Goal: Task Accomplishment & Management: Use online tool/utility

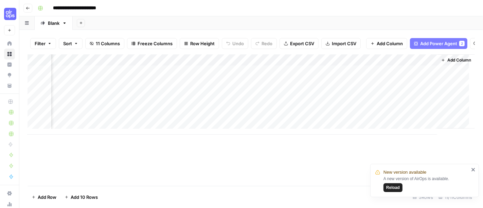
scroll to position [0, 446]
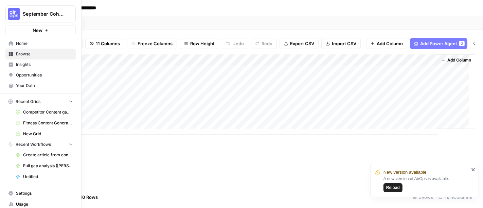
click at [16, 54] on span "Browse" at bounding box center [44, 54] width 57 height 6
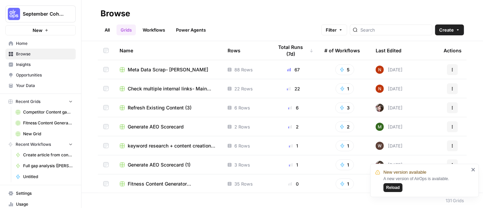
click at [107, 29] on link "All" at bounding box center [107, 29] width 13 height 11
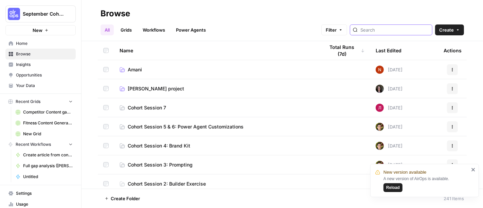
click at [390, 32] on input "search" at bounding box center [394, 29] width 69 height 7
type input "[PERSON_NAME]"
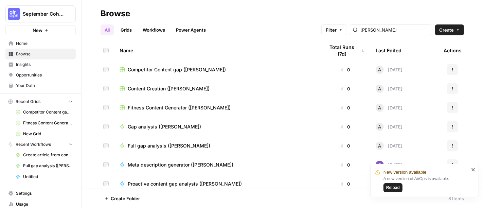
click at [268, 10] on div "Browse" at bounding box center [282, 13] width 363 height 11
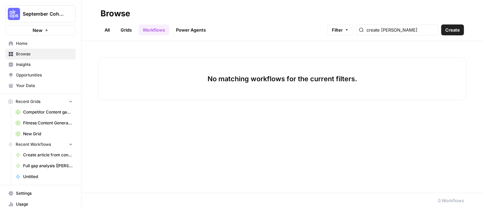
click at [415, 30] on input "create conte" at bounding box center [401, 29] width 69 height 7
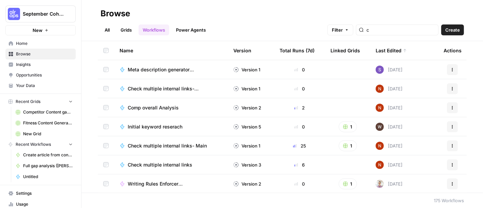
type input "c"
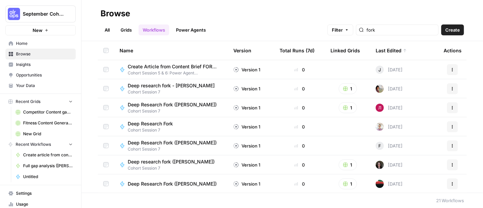
click at [398, 25] on div "fork" at bounding box center [397, 29] width 83 height 11
click at [399, 28] on input "fork" at bounding box center [401, 29] width 69 height 7
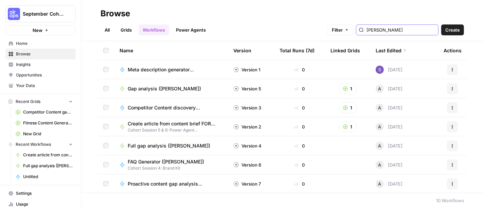
type input "[PERSON_NAME]"
click at [393, 21] on div "All Grids Workflows Power Agents Filter andy Create" at bounding box center [282, 27] width 363 height 16
click at [166, 124] on span "Create article from content brief FORK ([PERSON_NAME])" at bounding box center [172, 123] width 89 height 7
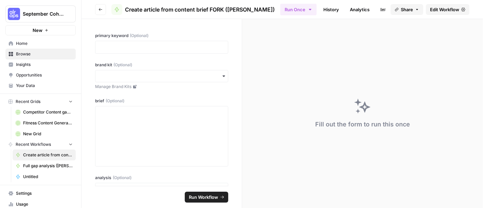
click at [450, 9] on span "Edit Workflow" at bounding box center [444, 9] width 29 height 7
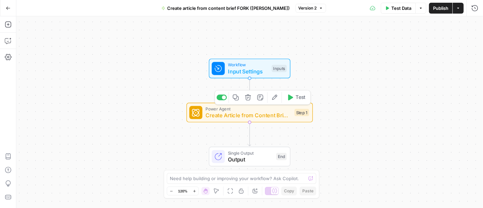
click at [256, 117] on span "Create Article from Content Brief - Fork (5)" at bounding box center [249, 115] width 86 height 8
click at [256, 117] on body "September Cohort New Home Browse Insights Opportunities Your Data Recent Grids …" at bounding box center [241, 104] width 483 height 208
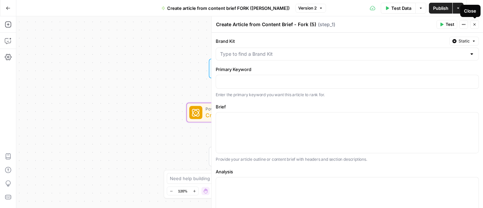
click at [475, 24] on icon "button" at bounding box center [475, 24] width 4 height 4
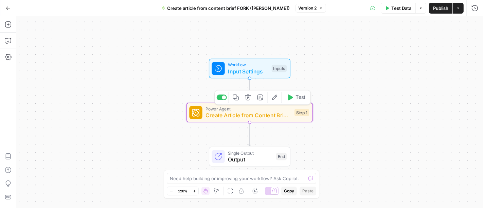
click at [263, 118] on span "Create Article from Content Brief - Fork (5)" at bounding box center [249, 115] width 86 height 8
click at [263, 118] on body "September Cohort New Home Browse Insights Opportunities Your Data Recent Grids …" at bounding box center [241, 104] width 483 height 208
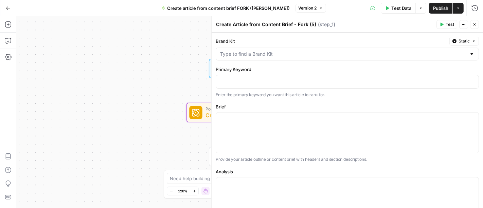
drag, startPoint x: 476, startPoint y: 65, endPoint x: 483, endPoint y: 121, distance: 56.8
click at [483, 121] on div "Brand Kit Static Primary Keyword Enter the primary keyword you want this articl…" at bounding box center [347, 121] width 271 height 176
click at [475, 22] on icon "button" at bounding box center [475, 24] width 4 height 4
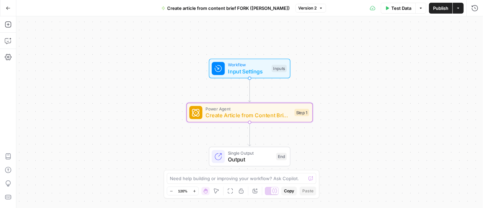
click at [356, 105] on div "Workflow Input Settings Inputs Power Agent Create Article from Content Brief - …" at bounding box center [249, 112] width 467 height 192
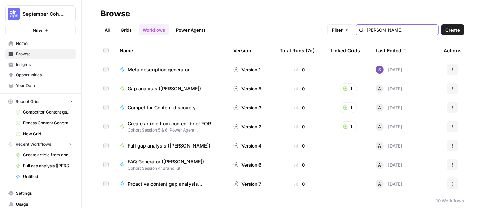
click at [398, 28] on input "[PERSON_NAME]" at bounding box center [401, 29] width 69 height 7
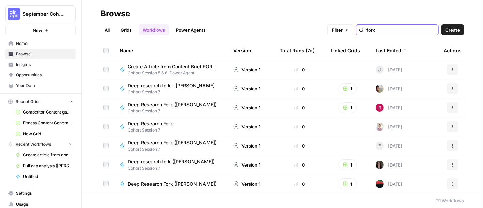
type input "fork"
click at [158, 70] on span "Cohort Session 5 & 6: Power Agent Customizations" at bounding box center [175, 73] width 95 height 6
click at [258, 11] on div "Browse" at bounding box center [282, 13] width 363 height 11
click at [142, 123] on span "Deep Research Fork" at bounding box center [150, 123] width 45 height 7
click at [129, 30] on link "Grids" at bounding box center [126, 29] width 19 height 11
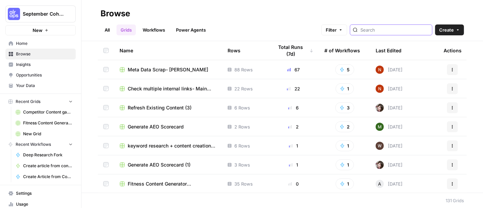
click at [395, 30] on input "search" at bounding box center [394, 29] width 69 height 7
drag, startPoint x: 395, startPoint y: 30, endPoint x: 401, endPoint y: 50, distance: 21.3
click at [401, 50] on div "Browse All Grids Workflows Power Agents Filter Create Name Rows Total Runs (7d)…" at bounding box center [283, 104] width 402 height 208
type input "[PERSON_NAME]"
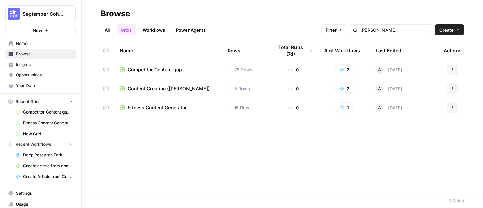
click at [174, 89] on span "Content Creation ([PERSON_NAME])" at bounding box center [169, 88] width 82 height 7
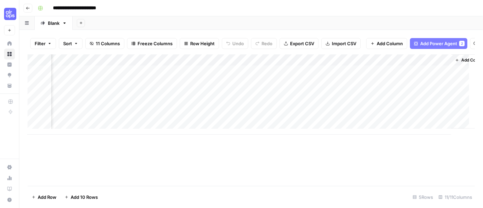
scroll to position [0, 446]
click at [391, 67] on div "Add Column" at bounding box center [251, 94] width 447 height 80
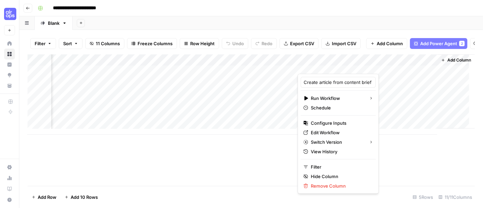
click at [391, 67] on div at bounding box center [365, 67] width 134 height 14
click at [330, 135] on span "Edit Workflow" at bounding box center [340, 132] width 59 height 7
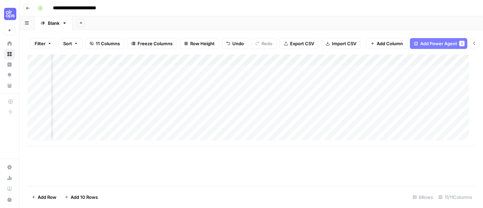
scroll to position [0, 0]
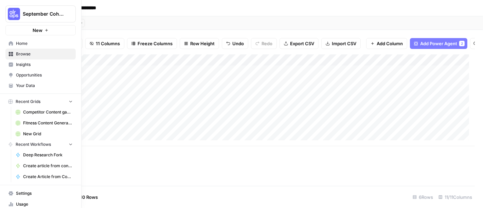
click at [17, 43] on span "Home" at bounding box center [44, 43] width 57 height 6
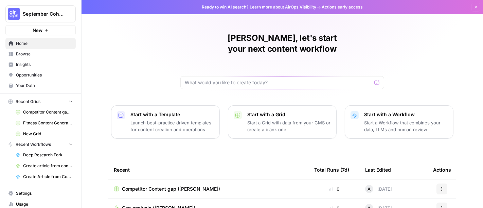
click at [21, 51] on span "Browse" at bounding box center [44, 54] width 57 height 6
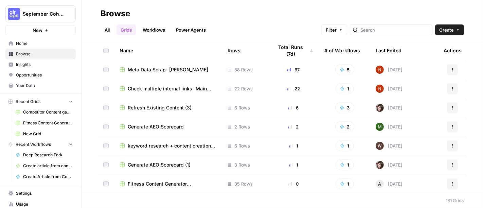
click at [398, 34] on div at bounding box center [391, 29] width 83 height 11
type input "[PERSON_NAME]"
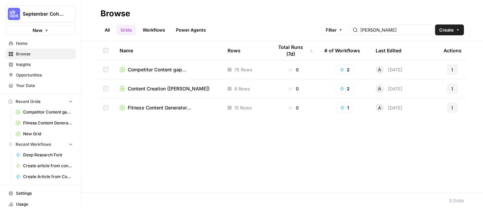
click at [159, 68] on span "Competitor Content gap ([PERSON_NAME])" at bounding box center [172, 69] width 89 height 7
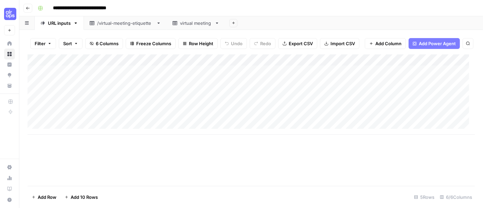
click at [244, 60] on div "Add Column" at bounding box center [251, 94] width 447 height 80
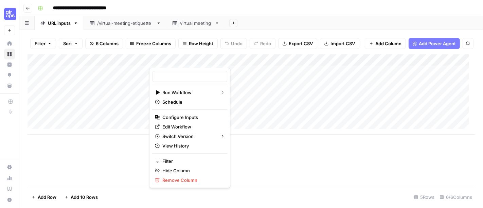
type input "Competitor Content discovery (new)"
click at [192, 126] on span "Edit Workflow" at bounding box center [191, 126] width 59 height 7
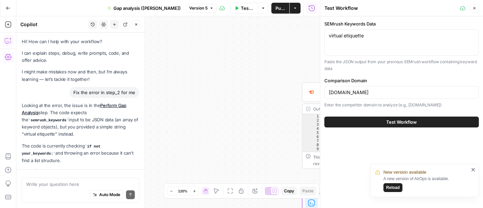
scroll to position [77, 0]
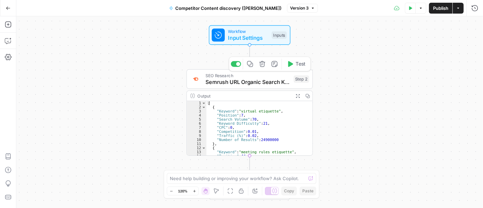
click at [251, 79] on span "Semrush URL Organic Search Keywords" at bounding box center [248, 82] width 85 height 8
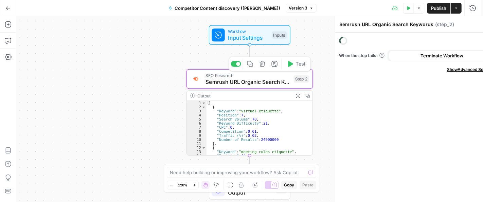
click at [251, 79] on div "Semrush URL Organic Search Keywords Semrush URL Organic Search Keywords ( step_…" at bounding box center [347, 109] width 272 height 186
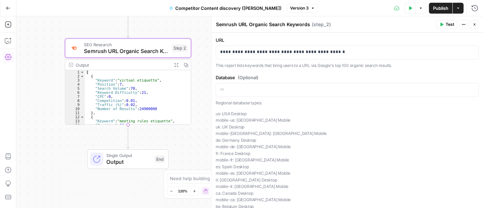
drag, startPoint x: 132, startPoint y: 85, endPoint x: 11, endPoint y: 54, distance: 125.5
click at [11, 54] on div "Add Steps Copilot Settings AirOps Academy Help Give Feedback Shortcuts Workflow…" at bounding box center [241, 112] width 483 height 192
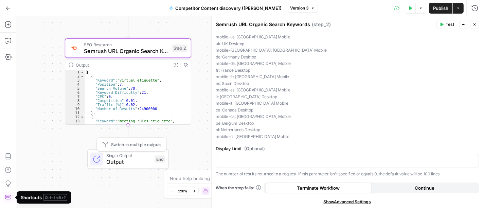
click at [123, 157] on span "Single Output" at bounding box center [128, 155] width 45 height 6
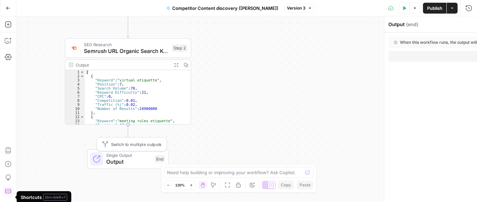
click at [123, 157] on span "Single Output" at bounding box center [128, 155] width 45 height 6
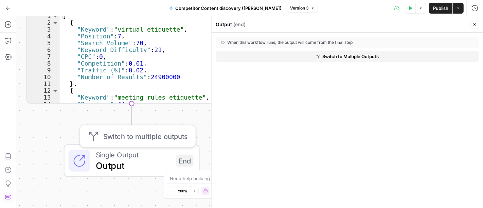
click at [133, 142] on button "Switch to multiple outputs" at bounding box center [138, 136] width 110 height 16
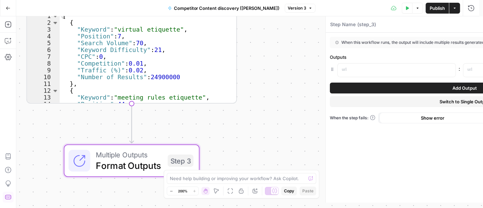
type textarea "Format Outputs"
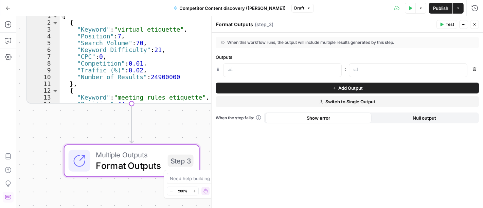
click at [163, 130] on div "Workflow Input Settings Inputs SEO Research Semrush URL Organic Search Keywords…" at bounding box center [249, 112] width 467 height 192
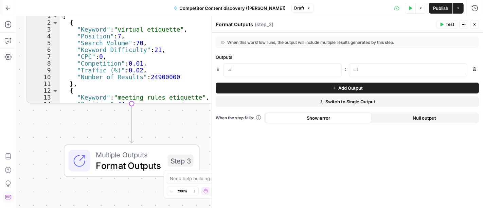
click at [163, 130] on div "Workflow Input Settings Inputs SEO Research Semrush URL Organic Search Keywords…" at bounding box center [249, 112] width 467 height 192
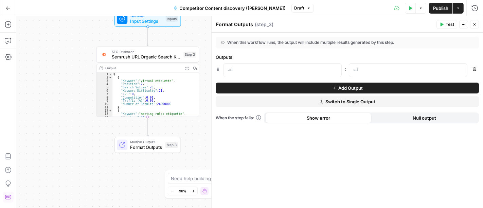
click at [90, 135] on div "Workflow Input Settings Inputs SEO Research Semrush URL Organic Search Keywords…" at bounding box center [249, 112] width 467 height 192
click at [149, 147] on span "Format Outputs" at bounding box center [146, 147] width 33 height 7
click at [169, 128] on div "Switch to single output Add Note Test" at bounding box center [150, 133] width 57 height 12
click at [160, 133] on icon "button" at bounding box center [162, 132] width 5 height 5
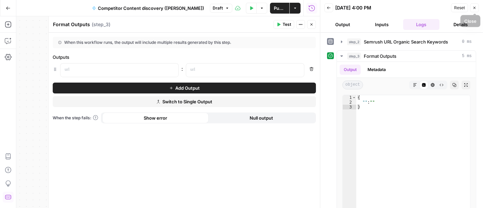
click at [476, 6] on icon "button" at bounding box center [475, 8] width 4 height 4
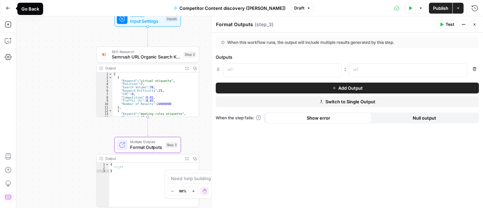
click at [10, 8] on icon "button" at bounding box center [8, 8] width 5 height 5
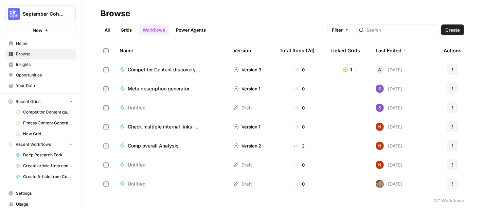
click at [22, 55] on span "Browse" at bounding box center [44, 54] width 57 height 6
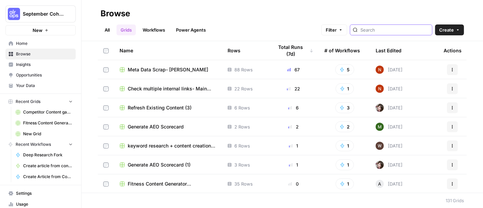
click at [380, 30] on input "search" at bounding box center [394, 29] width 69 height 7
type input "[PERSON_NAME]"
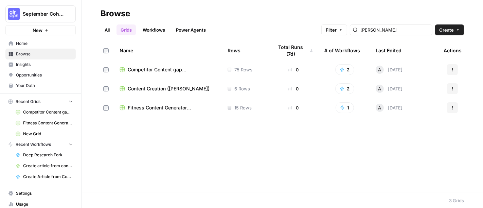
click at [168, 71] on span "Competitor Content gap ([PERSON_NAME])" at bounding box center [172, 69] width 89 height 7
